Goal: Navigation & Orientation: Find specific page/section

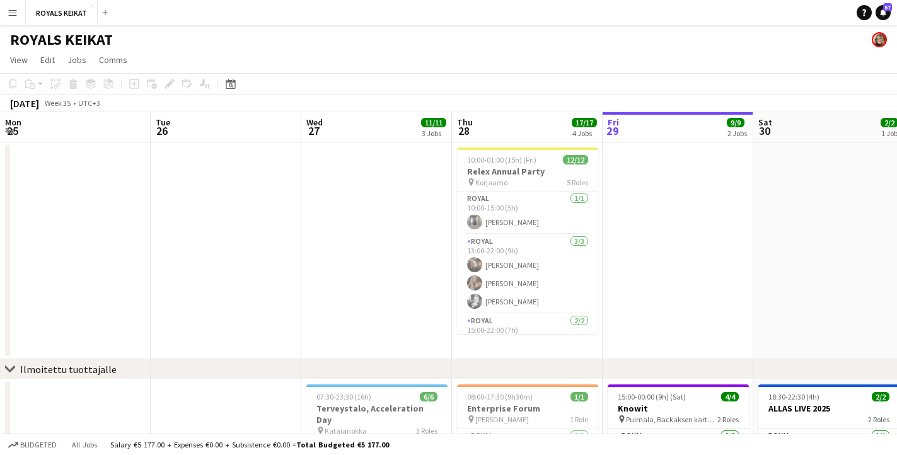
scroll to position [0, 301]
